Goal: Task Accomplishment & Management: Use online tool/utility

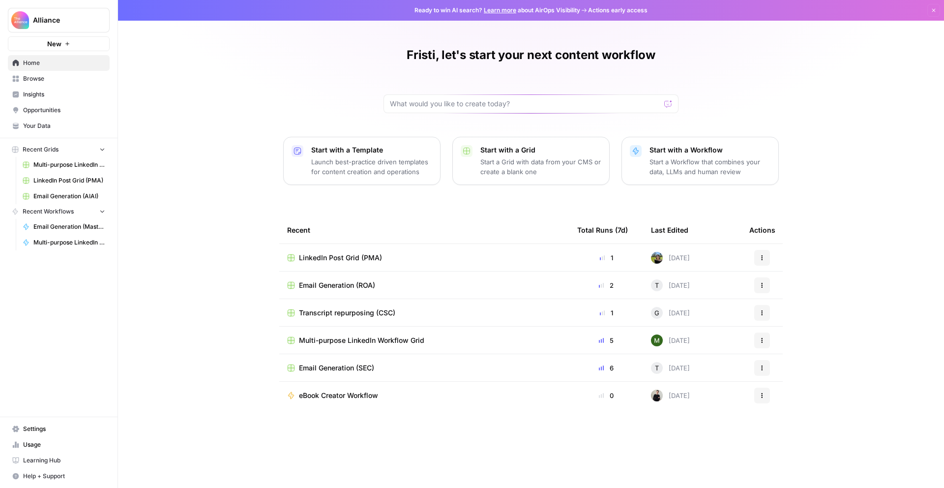
click at [393, 265] on td "LinkedIn Post Grid (PMA)" at bounding box center [424, 257] width 290 height 27
click at [378, 256] on span "LinkedIn Post Grid (PMA)" at bounding box center [340, 258] width 83 height 10
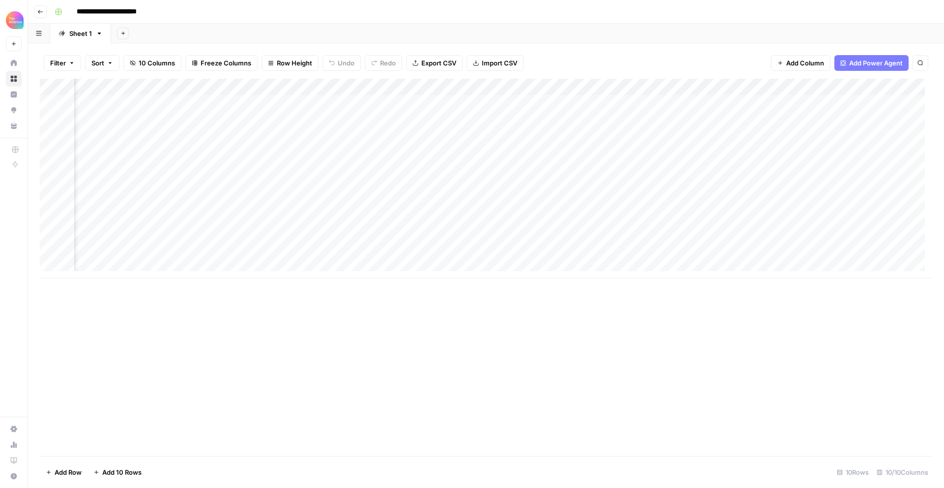
scroll to position [0, 243]
click at [504, 258] on div "Add Column" at bounding box center [486, 179] width 892 height 200
click at [512, 257] on div "Add Column" at bounding box center [486, 179] width 892 height 200
click at [512, 257] on textarea "**********" at bounding box center [477, 259] width 197 height 24
click at [593, 252] on div "Add Column" at bounding box center [486, 179] width 892 height 200
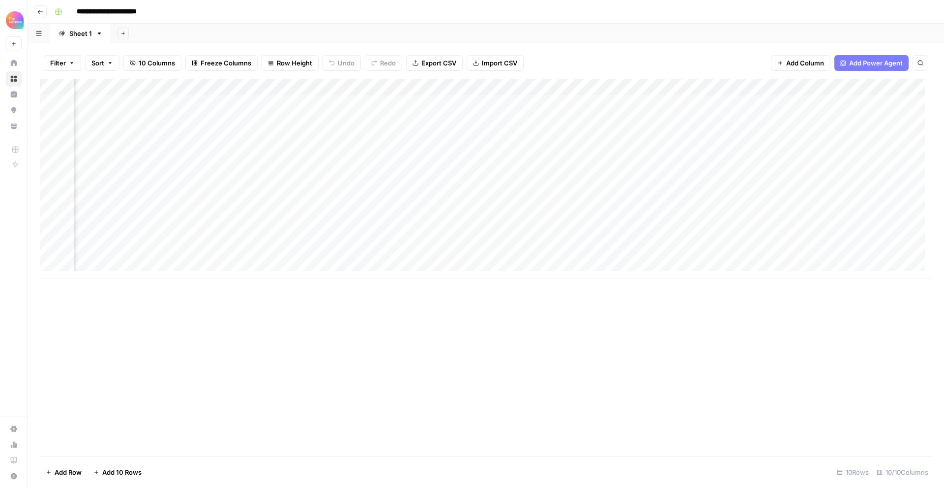
click at [593, 252] on div "Add Column" at bounding box center [486, 179] width 892 height 200
click at [367, 172] on div "Add Column" at bounding box center [486, 179] width 892 height 200
click at [798, 153] on div "Add Column" at bounding box center [486, 179] width 892 height 200
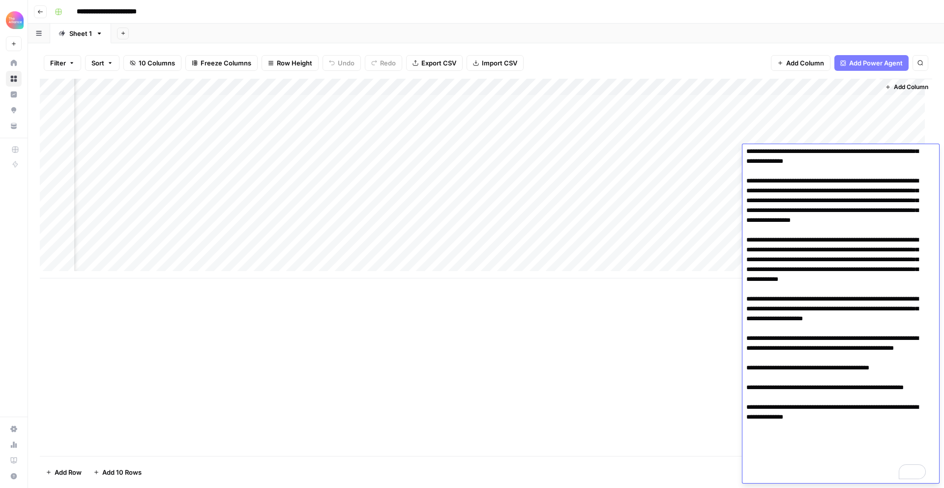
scroll to position [111, 0]
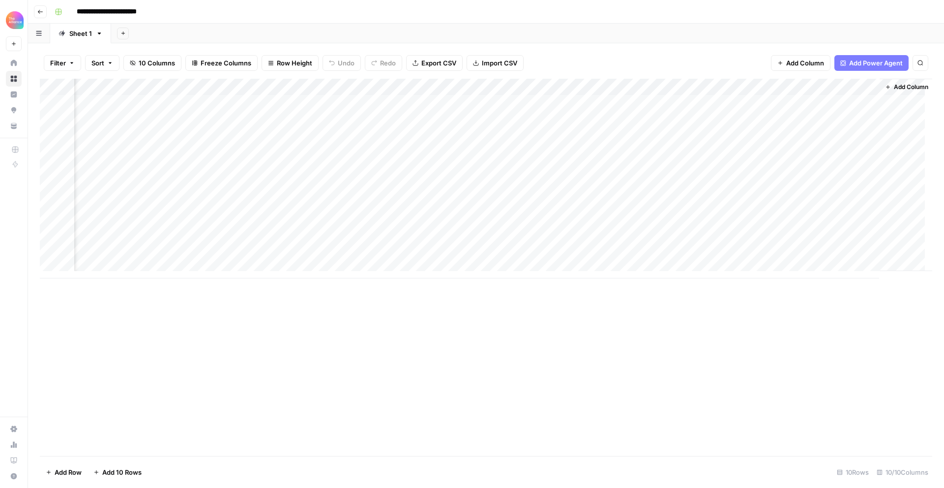
click at [361, 115] on div "Add Column" at bounding box center [486, 179] width 892 height 200
click at [362, 123] on div "Add Column" at bounding box center [486, 179] width 892 height 200
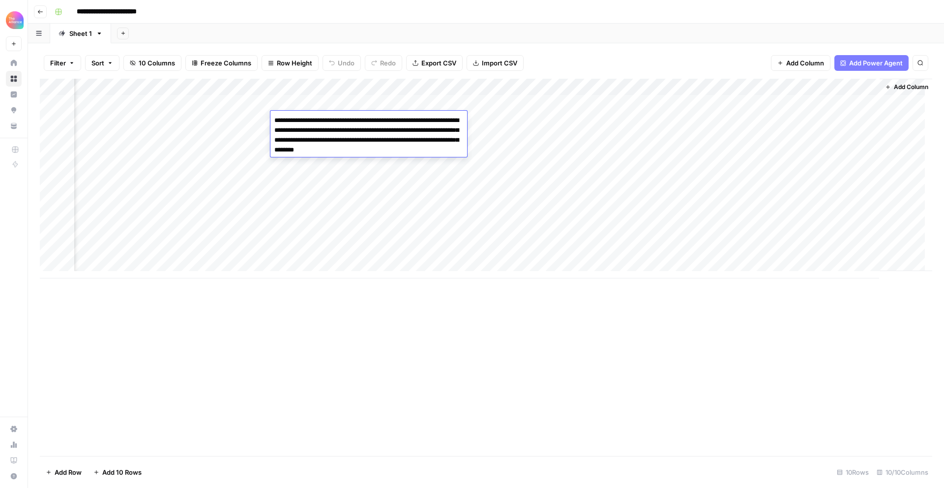
click at [362, 123] on textarea "**********" at bounding box center [368, 135] width 197 height 43
click at [378, 170] on div "Add Column" at bounding box center [486, 179] width 892 height 200
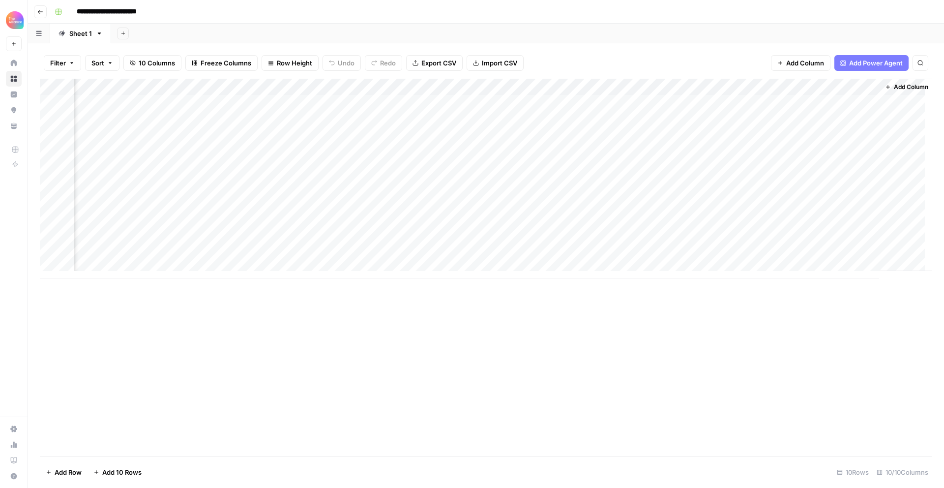
click at [439, 118] on div "Add Column" at bounding box center [486, 179] width 892 height 200
click at [360, 139] on div "Add Column" at bounding box center [486, 179] width 892 height 200
click at [346, 179] on div "Add Column" at bounding box center [486, 179] width 892 height 200
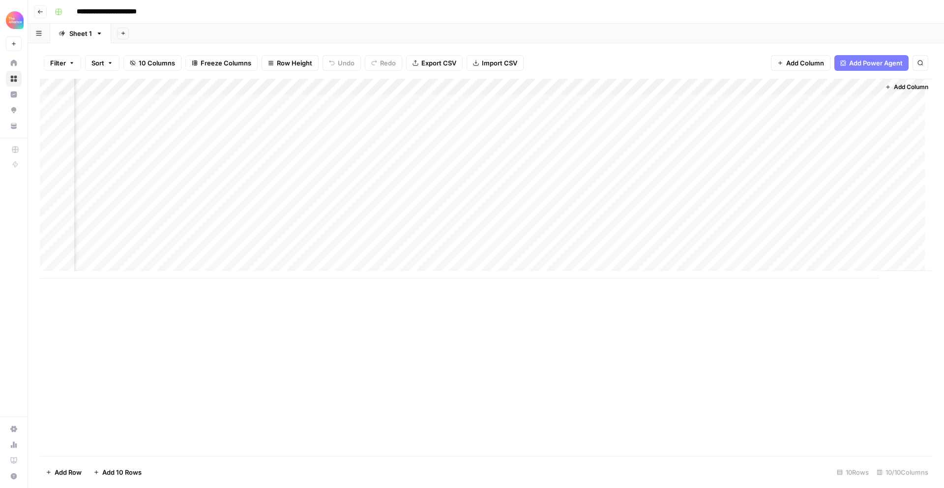
click at [336, 170] on div "Add Column" at bounding box center [486, 179] width 892 height 200
click at [489, 172] on div "Add Column" at bounding box center [486, 179] width 892 height 200
click at [808, 171] on div "Add Column" at bounding box center [486, 179] width 892 height 200
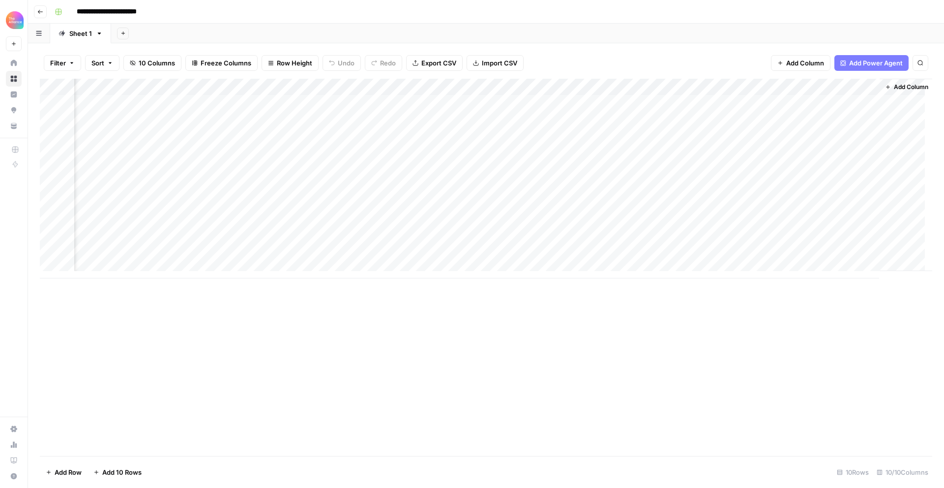
click at [808, 171] on div "Add Column" at bounding box center [486, 179] width 892 height 200
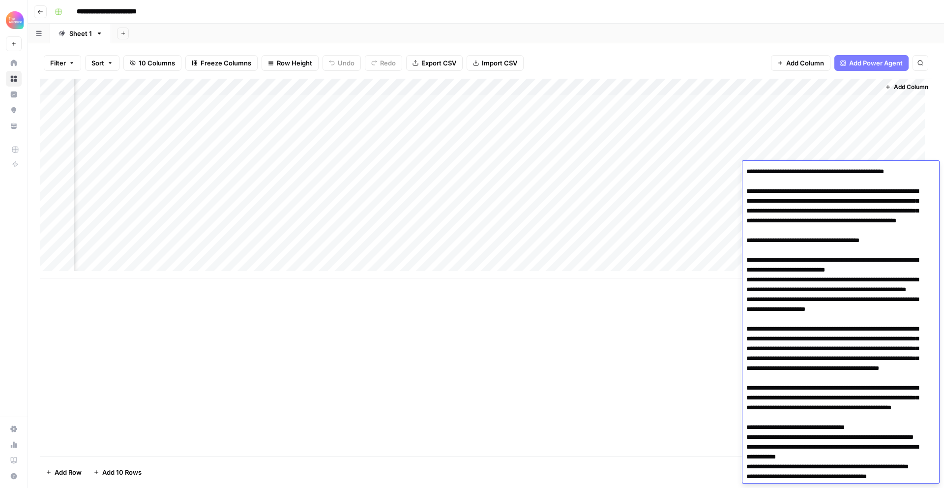
scroll to position [0, 0]
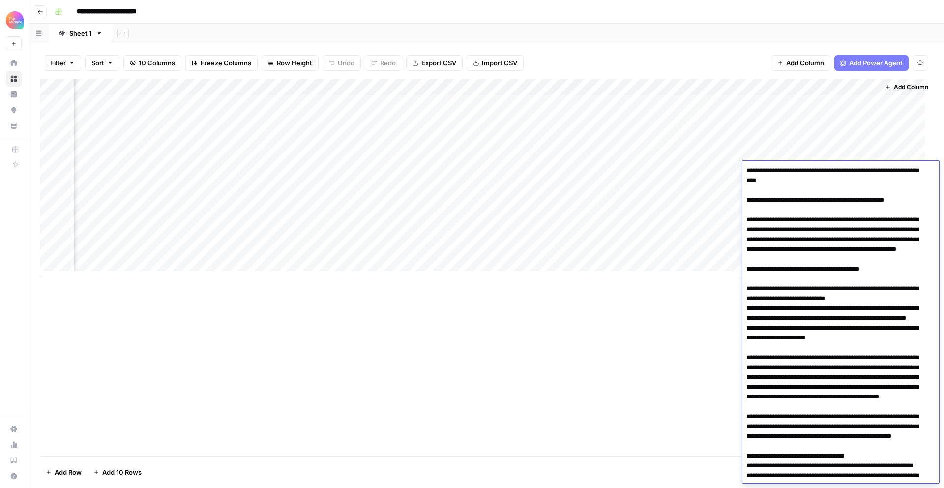
click at [366, 189] on div "Add Column" at bounding box center [486, 179] width 892 height 200
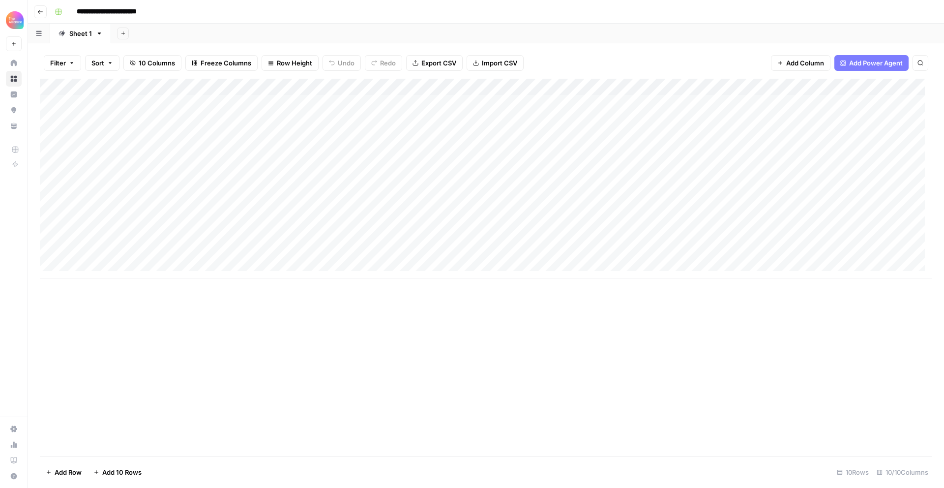
drag, startPoint x: 264, startPoint y: 282, endPoint x: 464, endPoint y: 284, distance: 200.1
click at [464, 284] on div "Add Column" at bounding box center [486, 267] width 892 height 377
